Goal: Check status: Check status

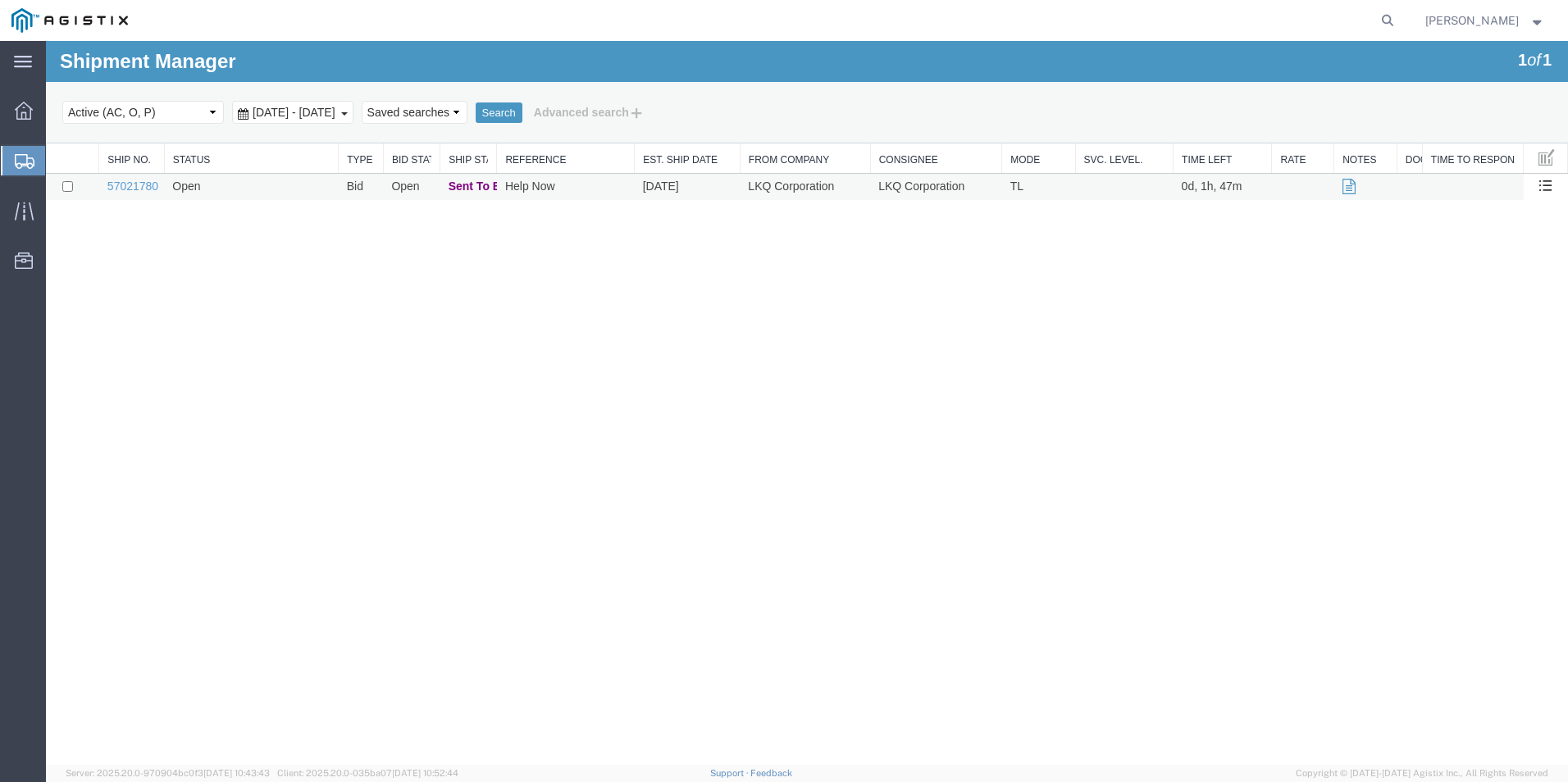
click at [221, 186] on td "Open" at bounding box center [250, 187] width 174 height 27
